Goal: Task Accomplishment & Management: Manage account settings

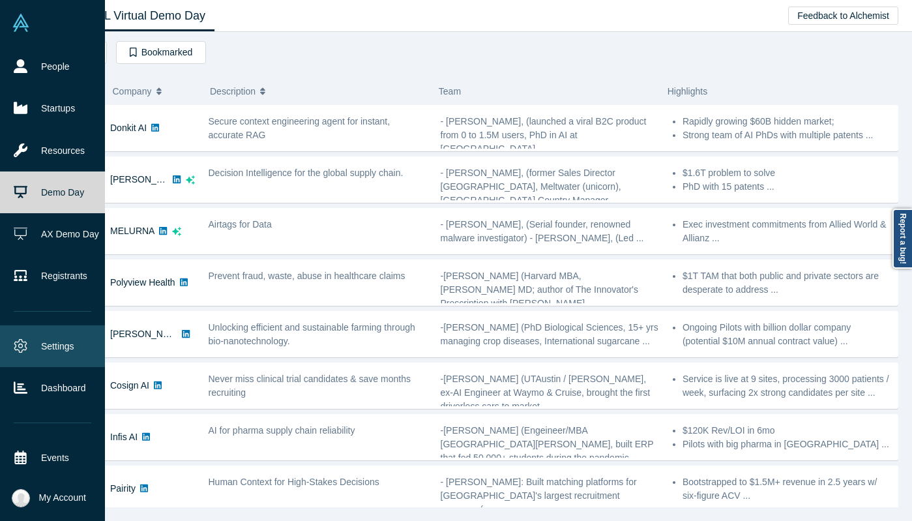
click at [32, 351] on link "Settings" at bounding box center [52, 346] width 105 height 42
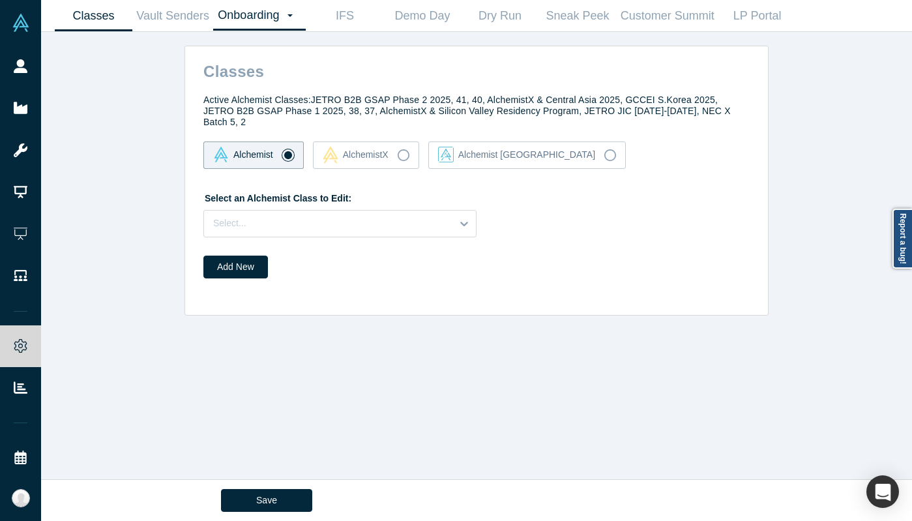
click at [251, 18] on link "Onboarding Dashboard Settings" at bounding box center [259, 16] width 93 height 30
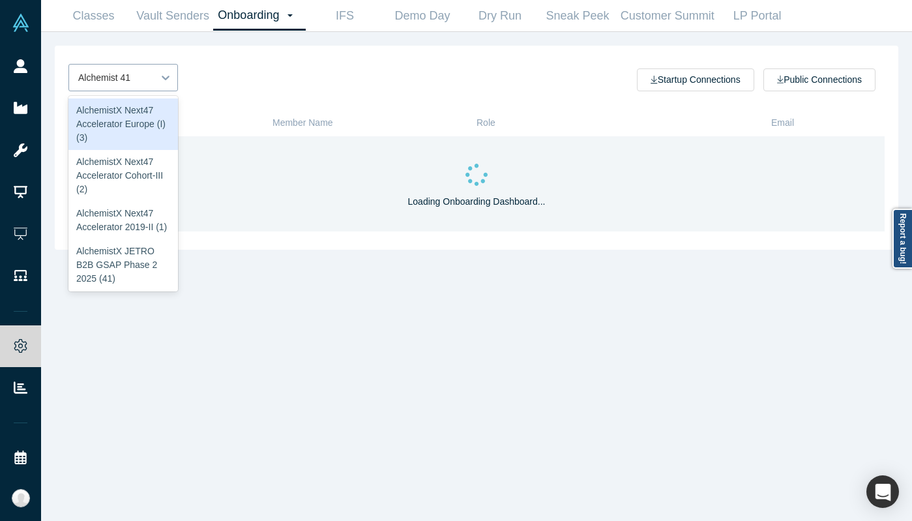
click at [164, 76] on icon at bounding box center [165, 77] width 13 height 13
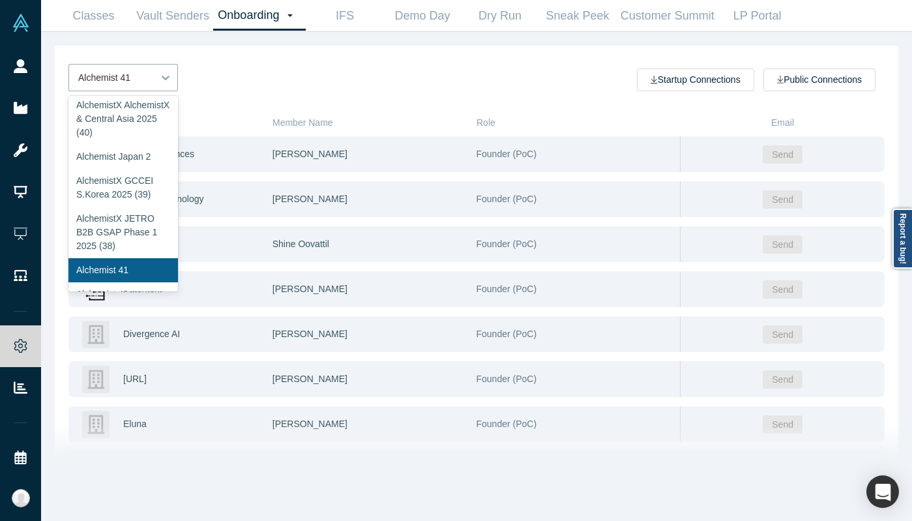
scroll to position [232, 0]
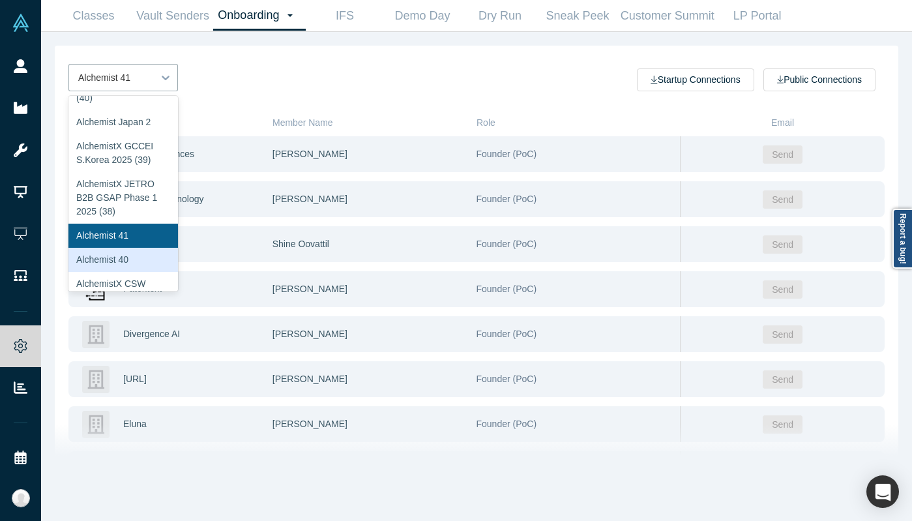
click at [142, 254] on div "Alchemist 40" at bounding box center [123, 260] width 110 height 24
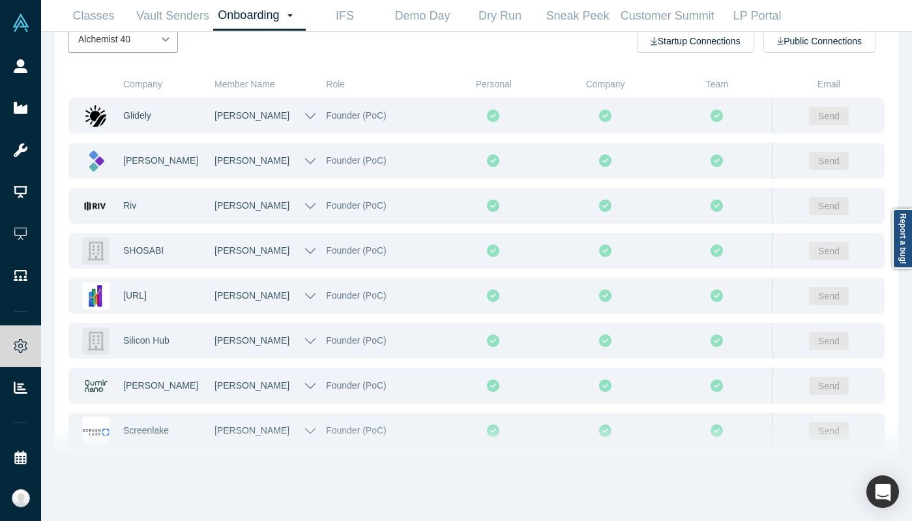
scroll to position [0, 0]
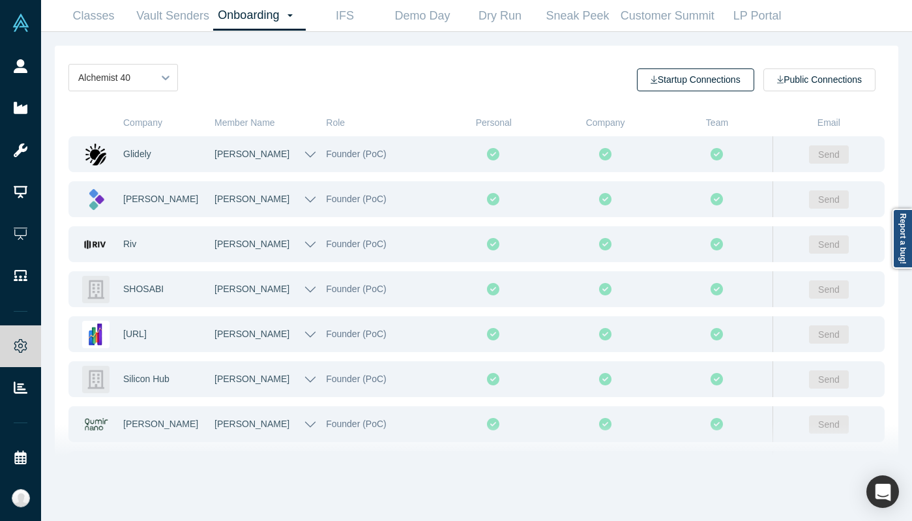
click at [705, 90] on button "Startup Connections" at bounding box center [695, 79] width 117 height 23
